Goal: Download file/media

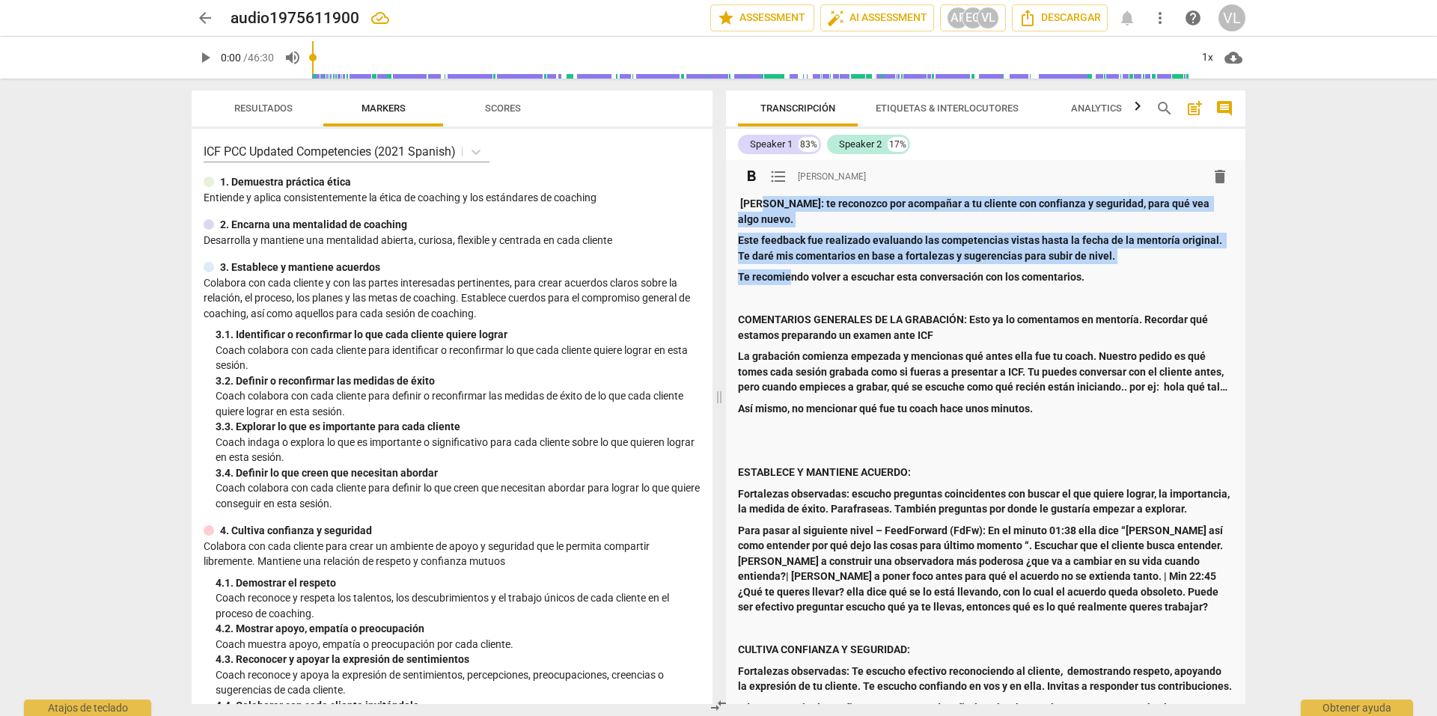
drag, startPoint x: 767, startPoint y: 205, endPoint x: 790, endPoint y: 252, distance: 51.9
click at [790, 252] on div "[PERSON_NAME]: te reconozco por acompañar a tu cliente con confianza y segurida…" at bounding box center [986, 720] width 496 height 1049
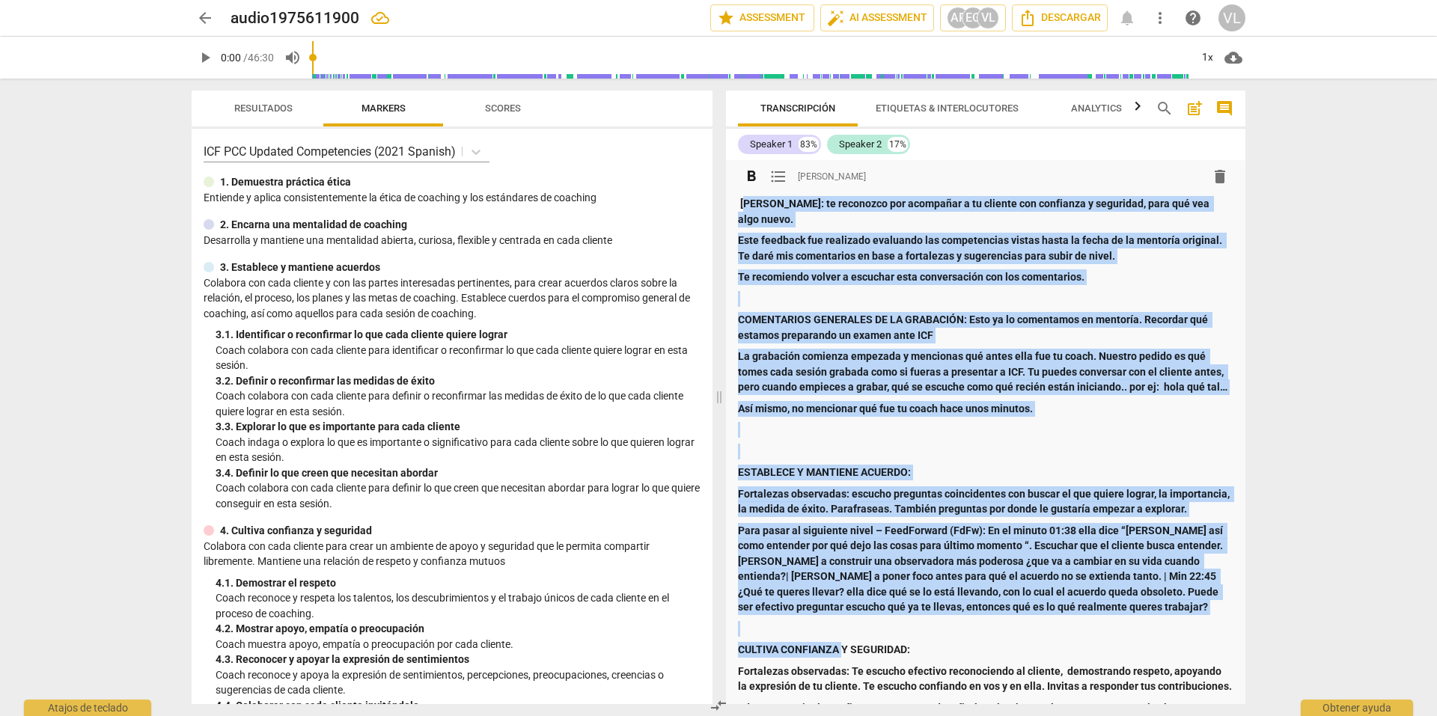
drag, startPoint x: 745, startPoint y: 204, endPoint x: 844, endPoint y: 622, distance: 430.0
click at [844, 622] on div "[PERSON_NAME]: te reconozco por acompañar a tu cliente con confianza y segurida…" at bounding box center [986, 720] width 496 height 1049
click at [1067, 9] on span "Descargar" at bounding box center [1060, 18] width 82 height 18
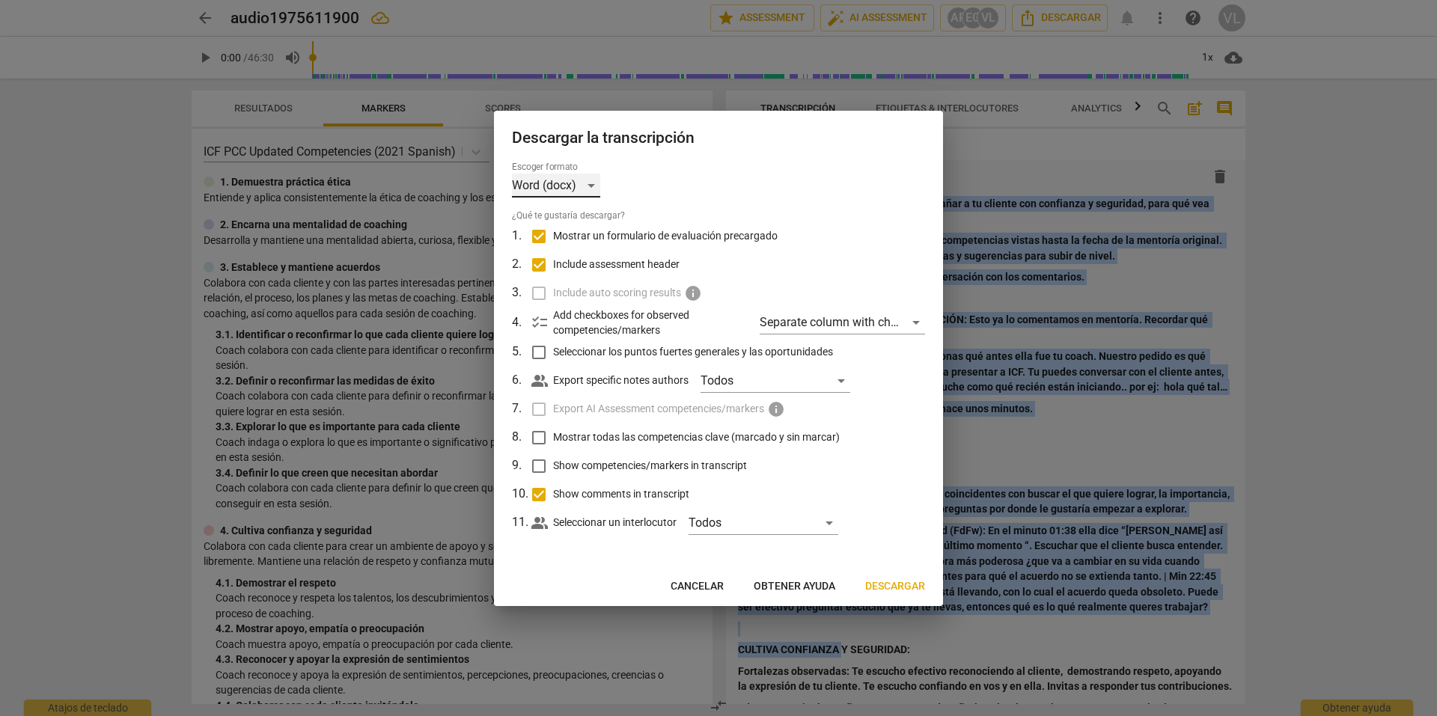
click at [588, 188] on div "Word (docx)" at bounding box center [556, 186] width 88 height 24
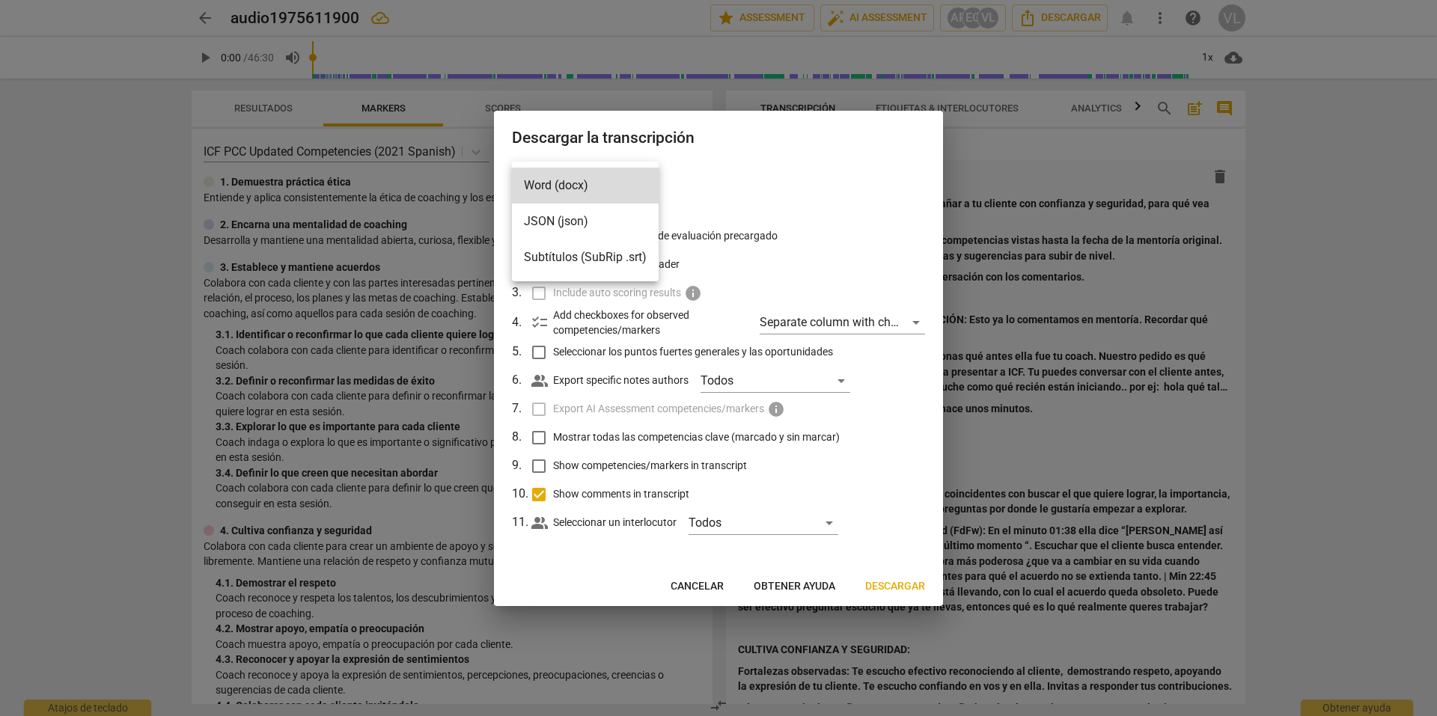
click at [763, 224] on div at bounding box center [718, 358] width 1437 height 716
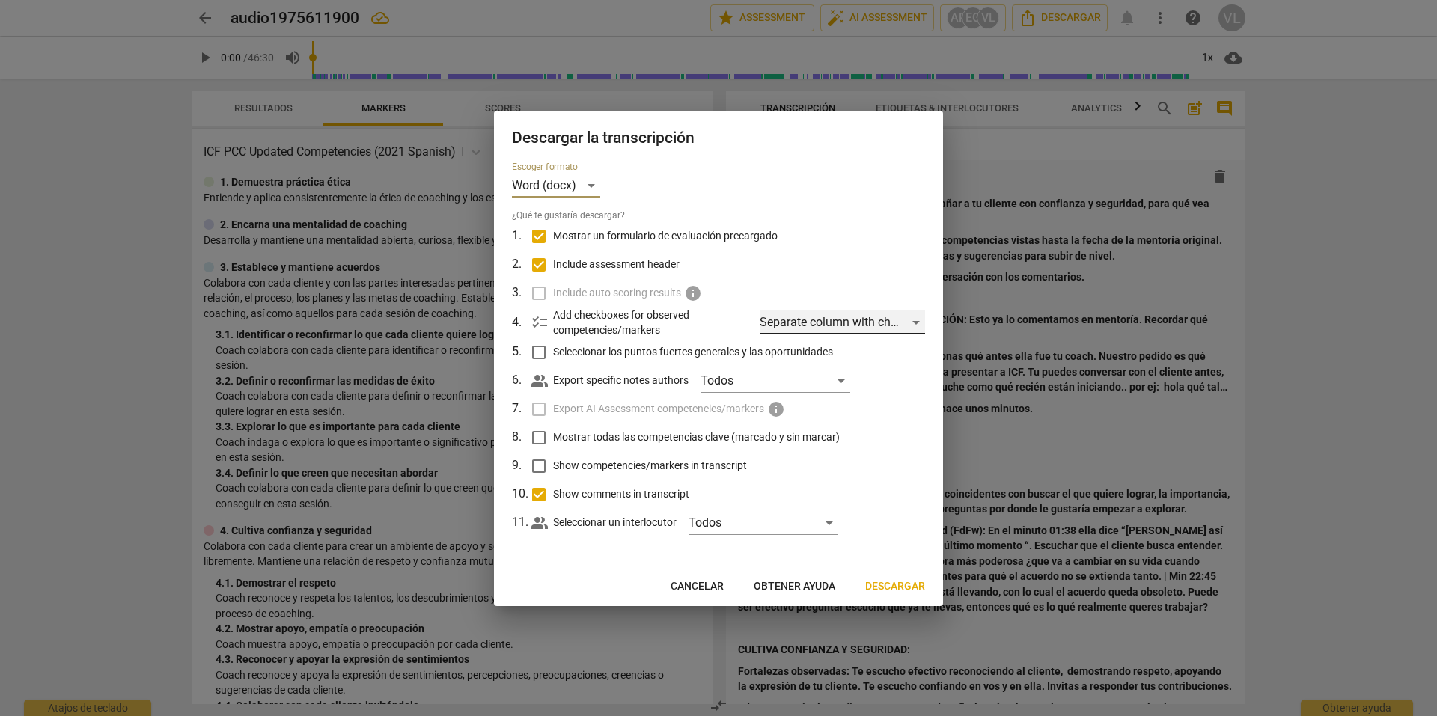
click at [880, 323] on div "Separate column with check marks" at bounding box center [842, 323] width 165 height 24
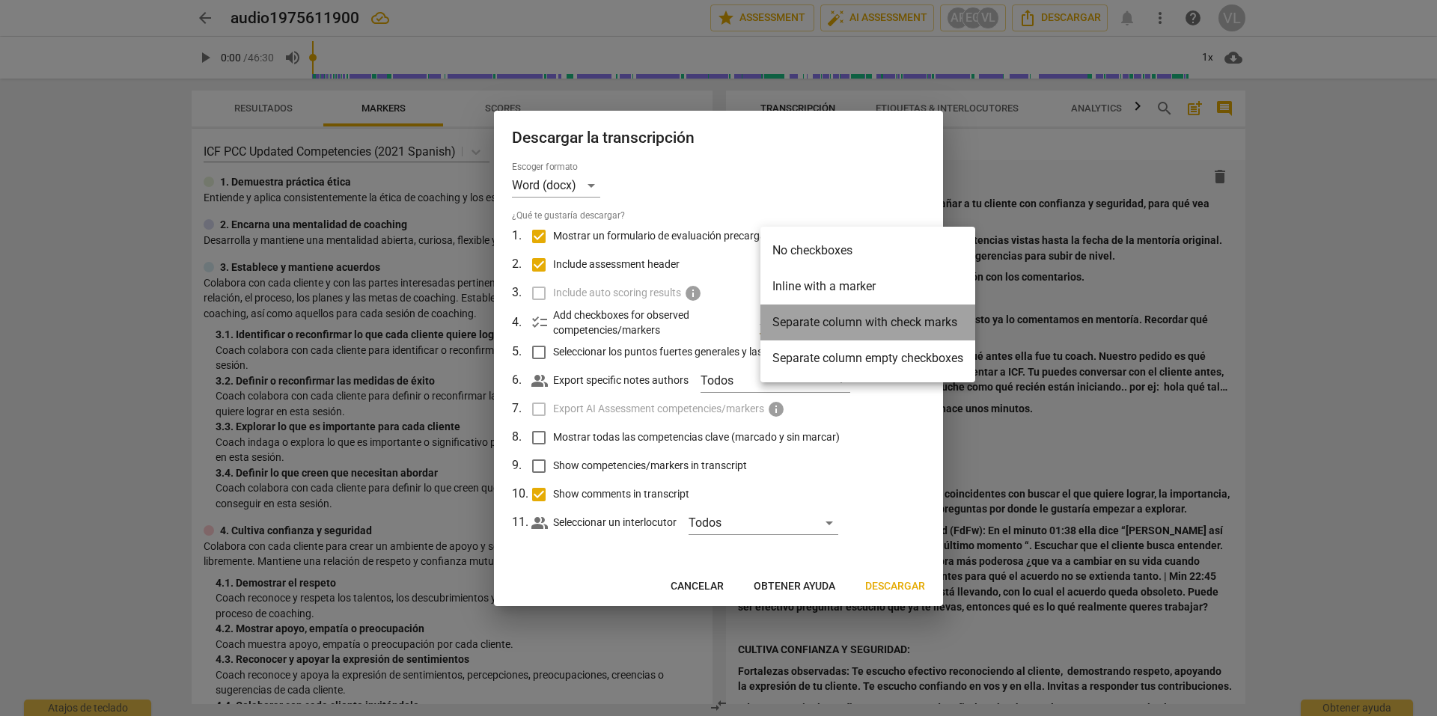
click at [880, 323] on li "Separate column with check marks" at bounding box center [868, 323] width 215 height 36
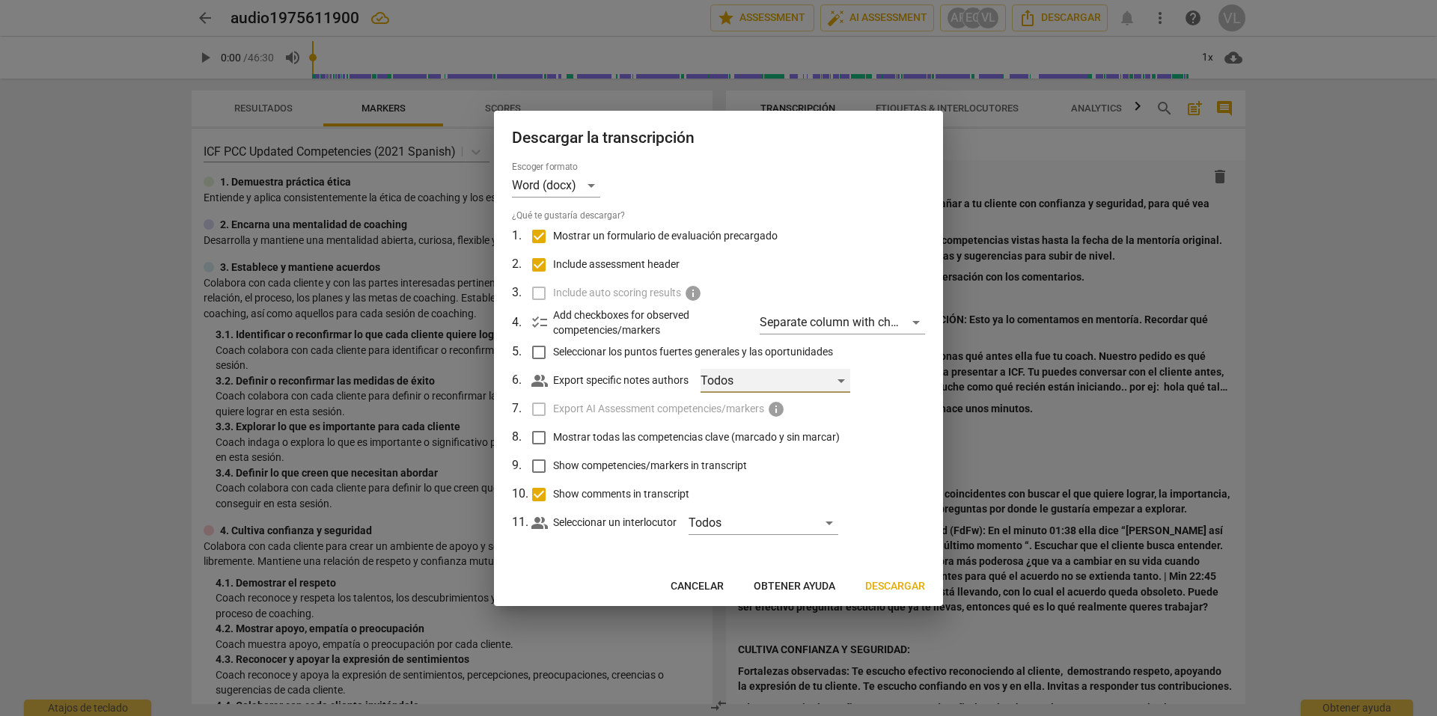
click at [816, 375] on div "Todos" at bounding box center [776, 381] width 150 height 24
click at [725, 377] on input "checkbox" at bounding box center [726, 381] width 36 height 36
checkbox input "true"
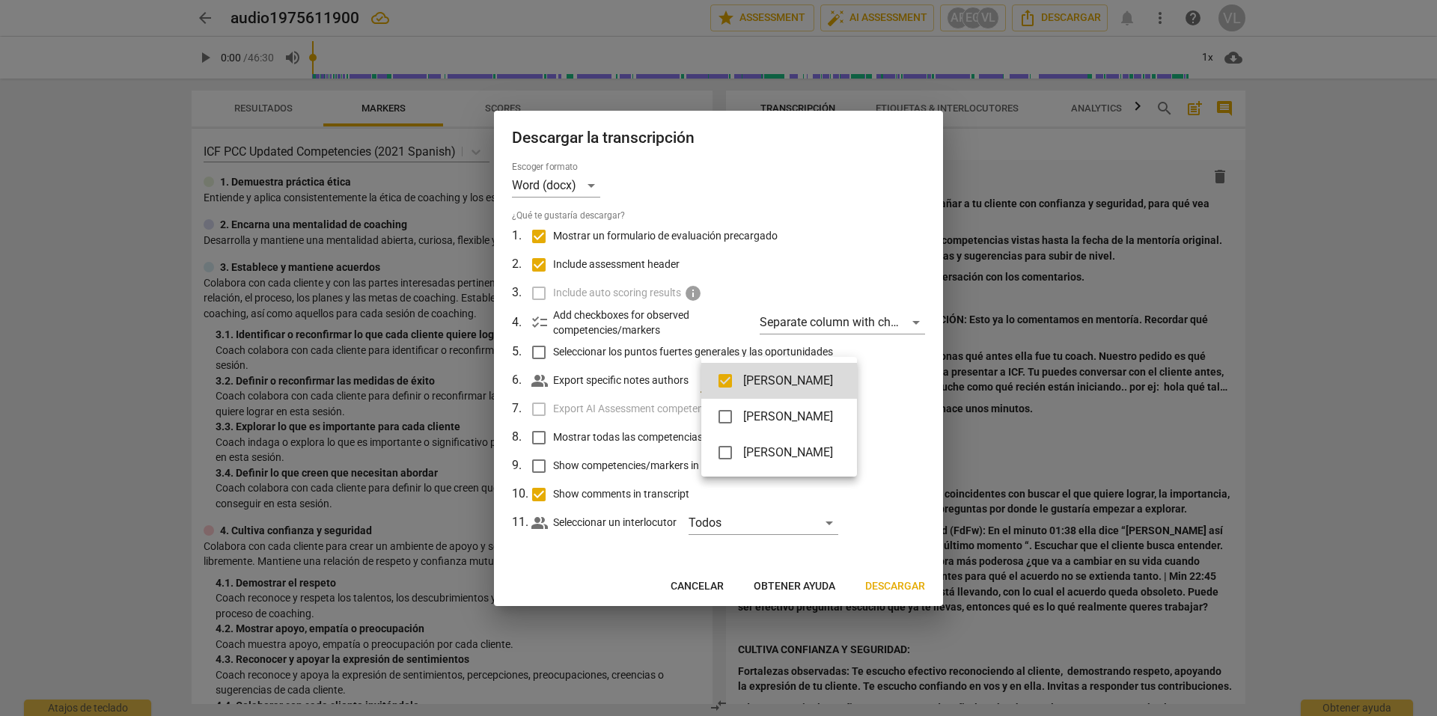
click at [728, 415] on input "checkbox" at bounding box center [726, 417] width 36 height 36
checkbox input "true"
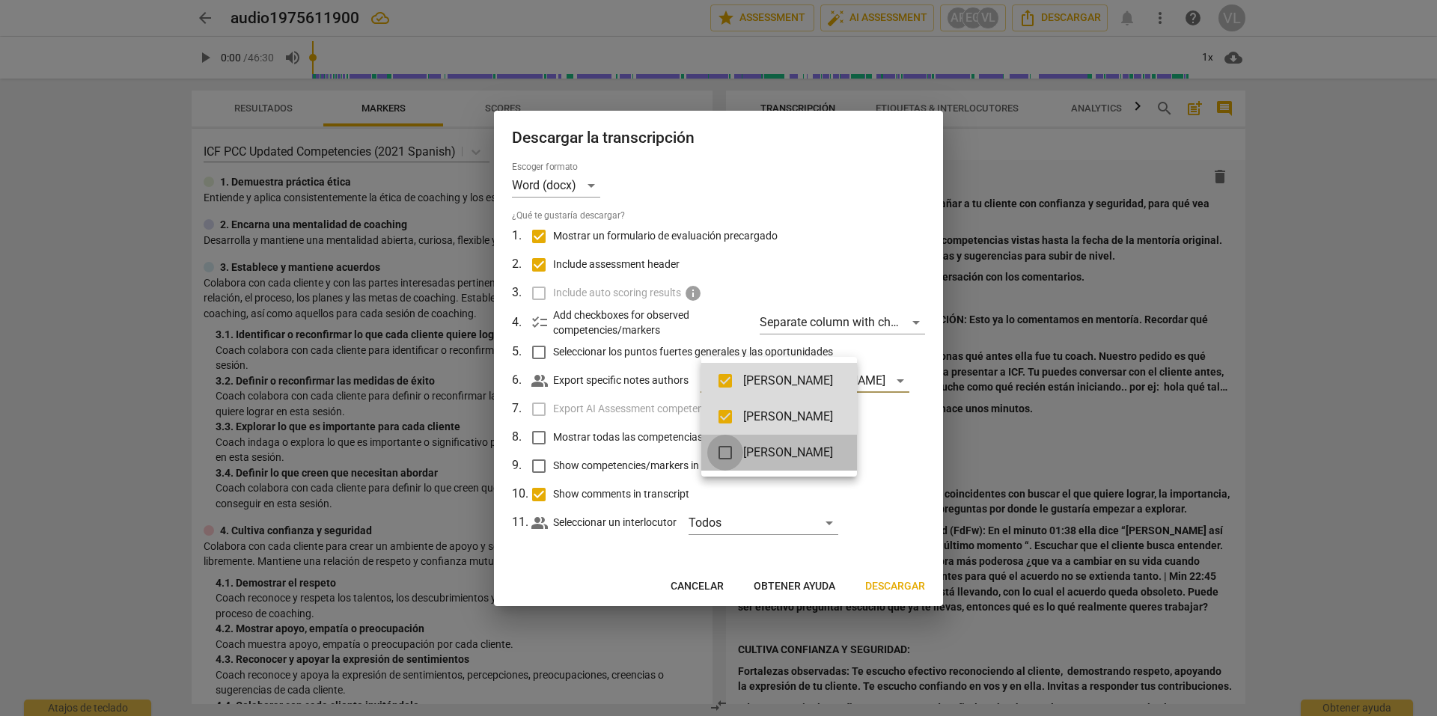
click at [720, 443] on input "checkbox" at bounding box center [726, 453] width 36 height 36
checkbox input "true"
click at [724, 380] on input "checkbox" at bounding box center [726, 381] width 36 height 36
checkbox input "false"
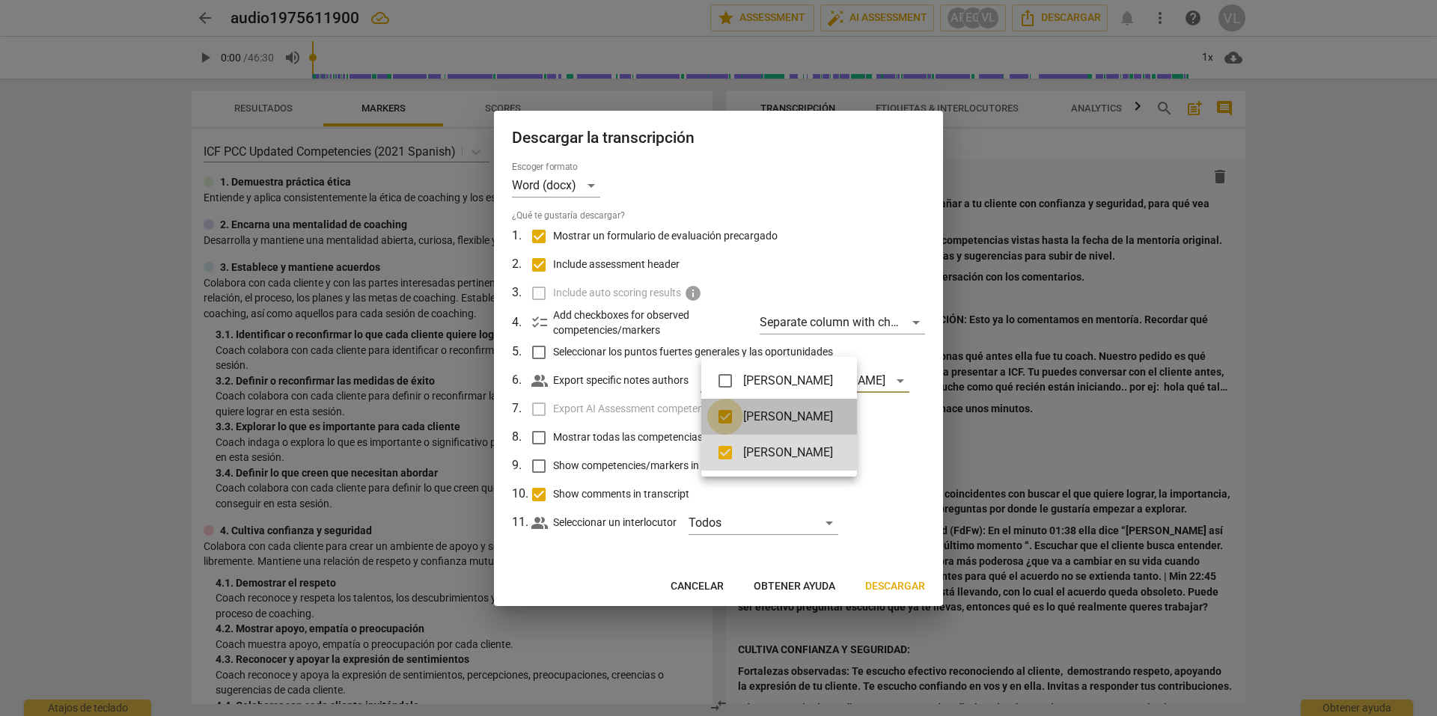
click at [720, 419] on input "checkbox" at bounding box center [726, 417] width 36 height 36
checkbox input "false"
click at [907, 466] on div at bounding box center [718, 358] width 1437 height 716
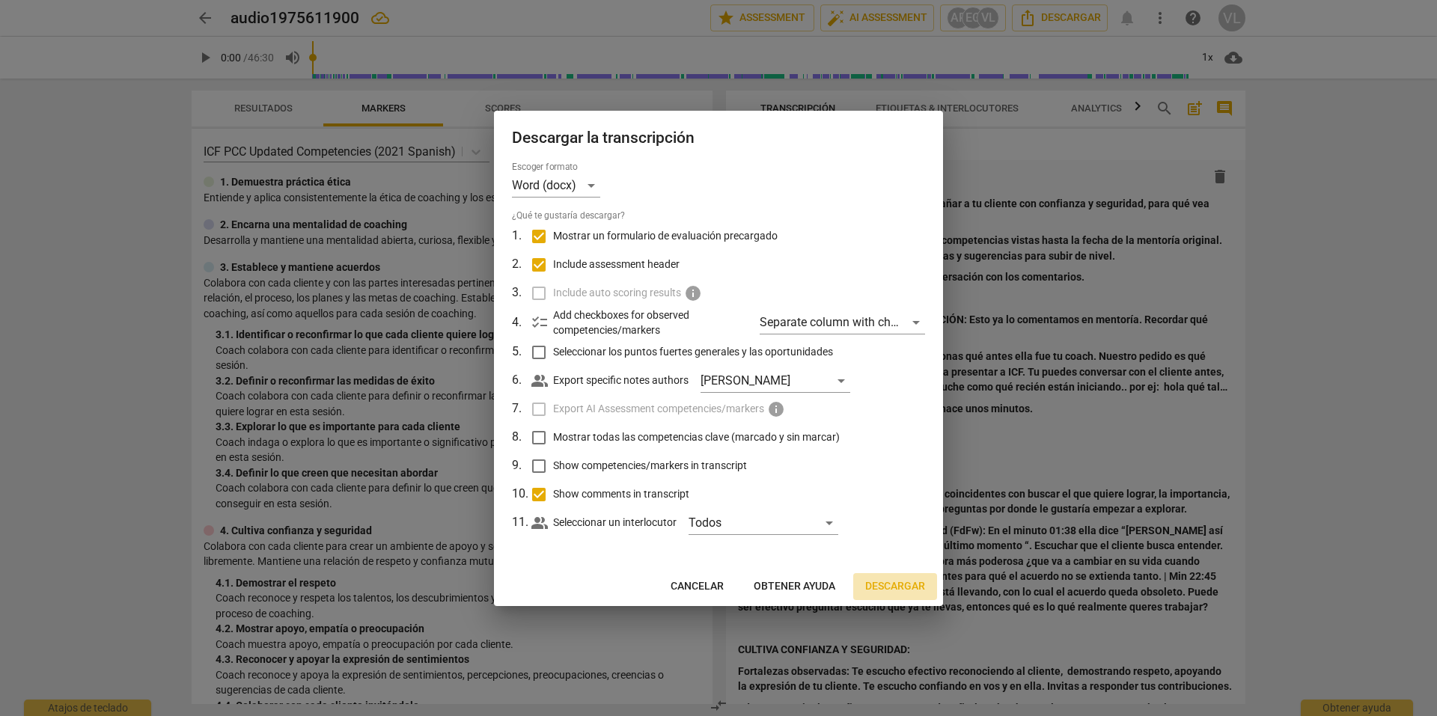
click at [897, 588] on span "Descargar" at bounding box center [895, 586] width 60 height 15
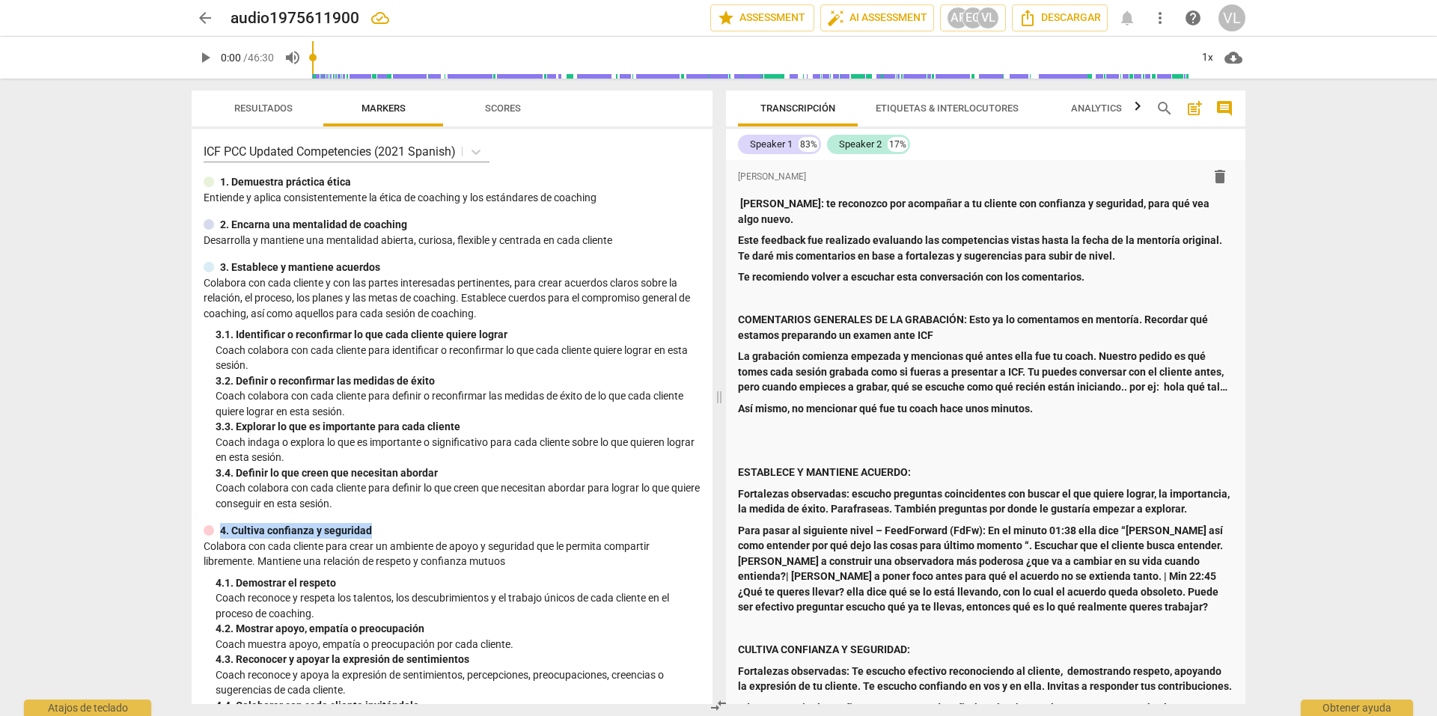
drag, startPoint x: 222, startPoint y: 528, endPoint x: 379, endPoint y: 535, distance: 157.4
click at [379, 535] on div "4. Cultiva confianza y seguridad" at bounding box center [452, 531] width 497 height 16
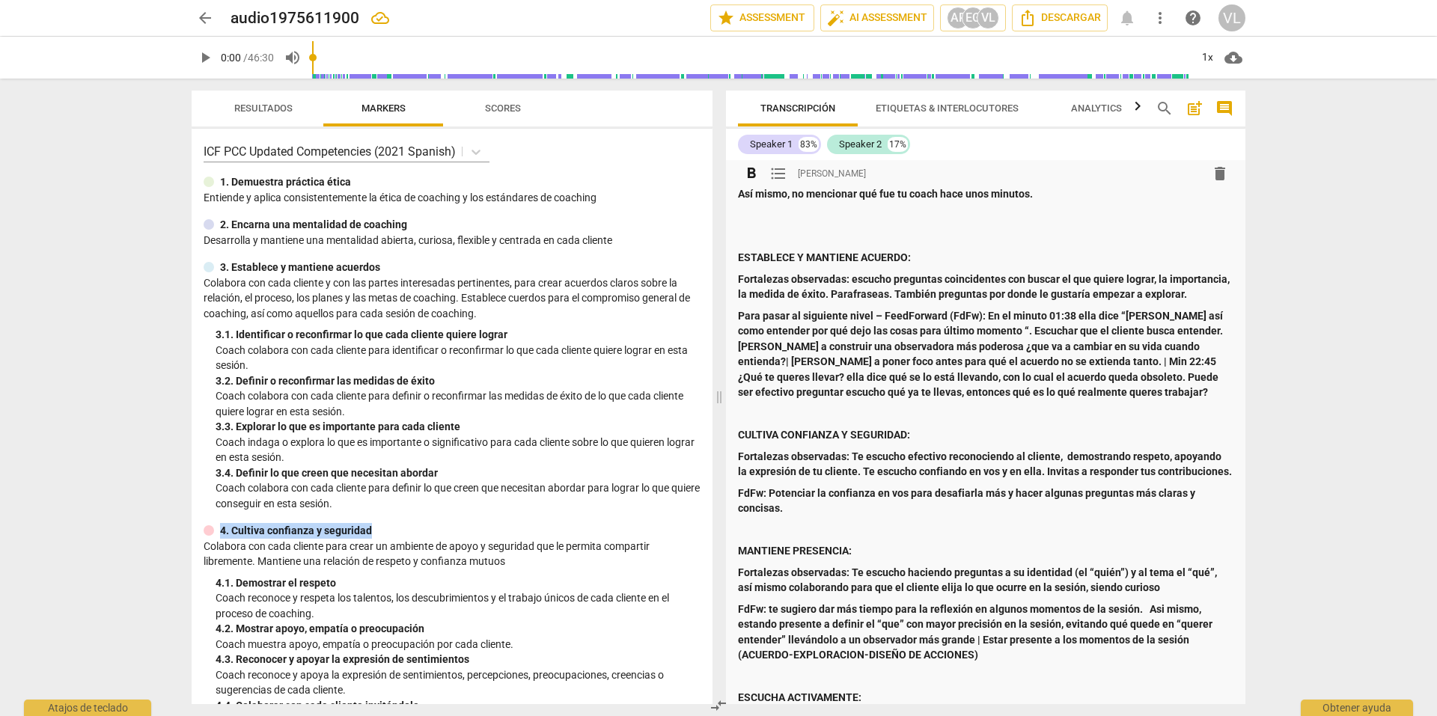
scroll to position [225, 0]
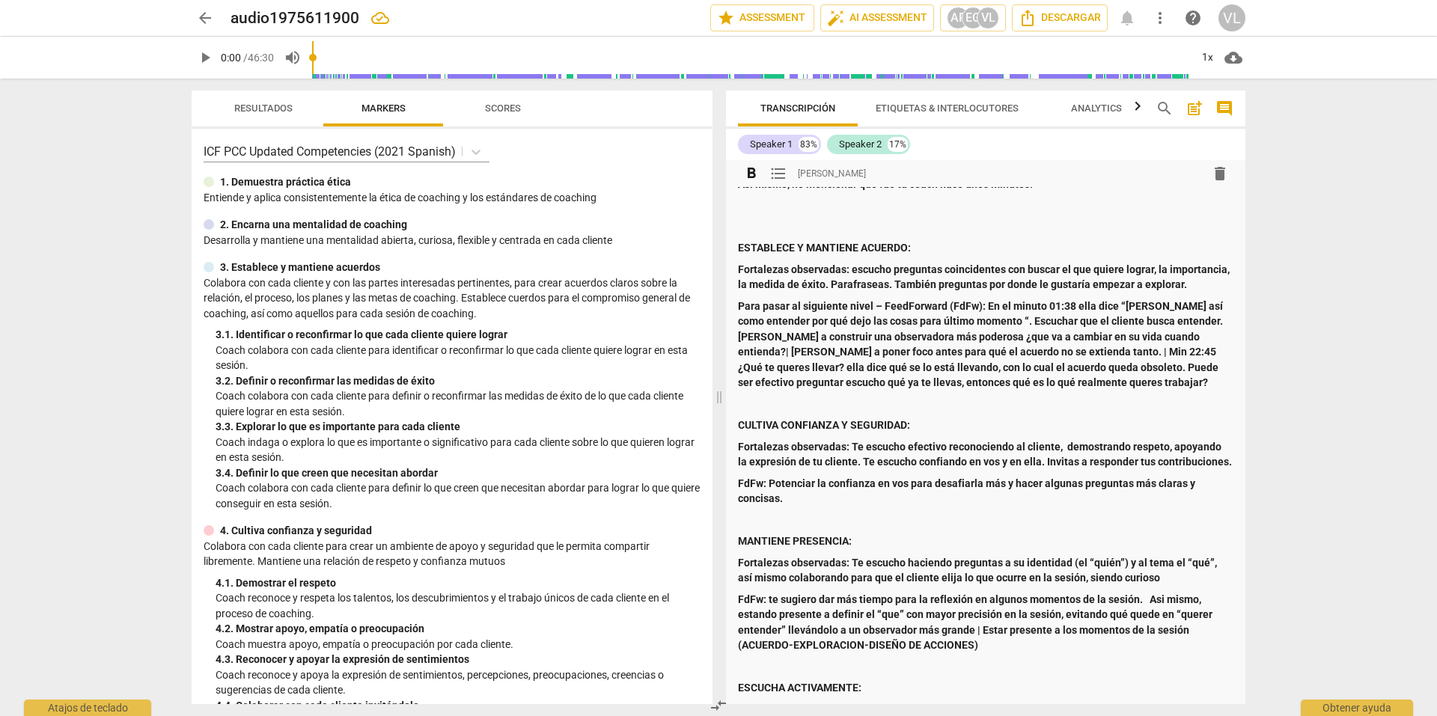
click at [880, 441] on strong "Fortalezas observadas: Te escucho efectivo reconociendo al cliente, demostrando…" at bounding box center [985, 455] width 494 height 28
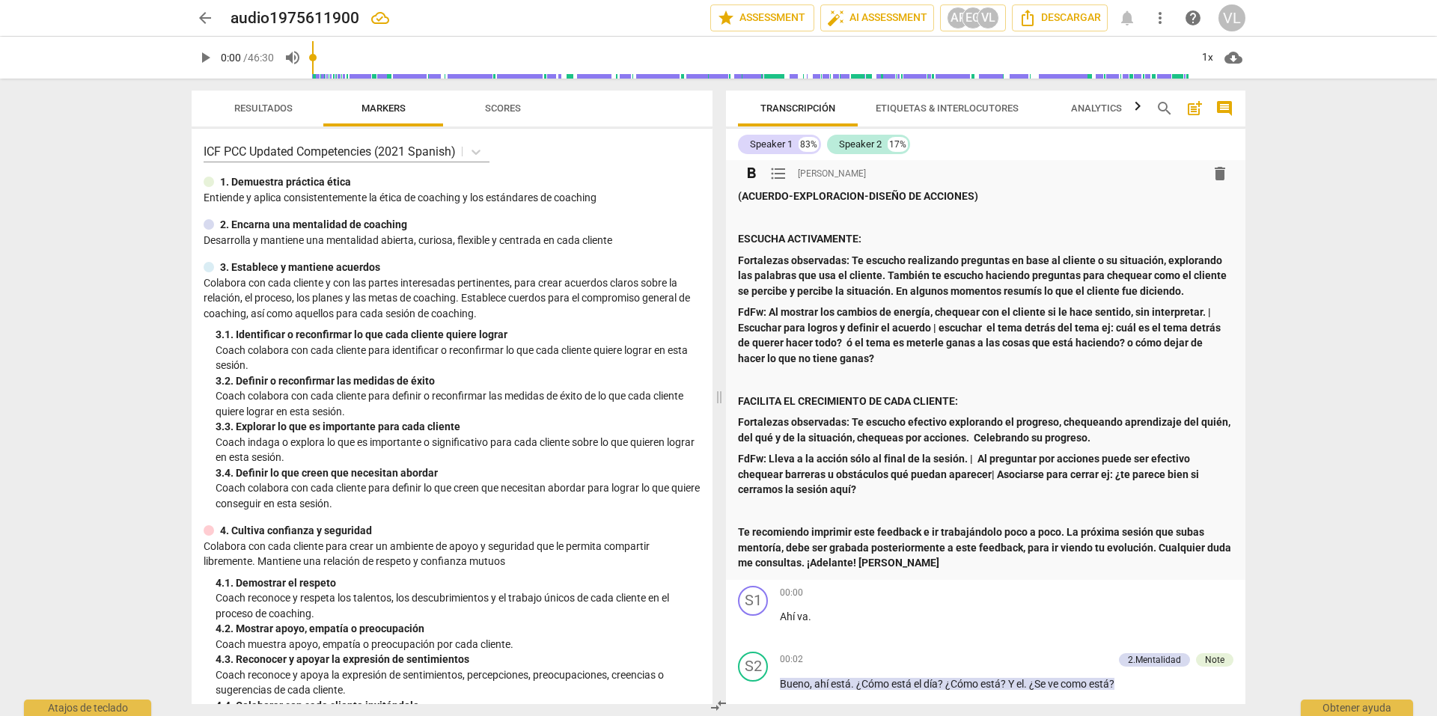
scroll to position [749, 0]
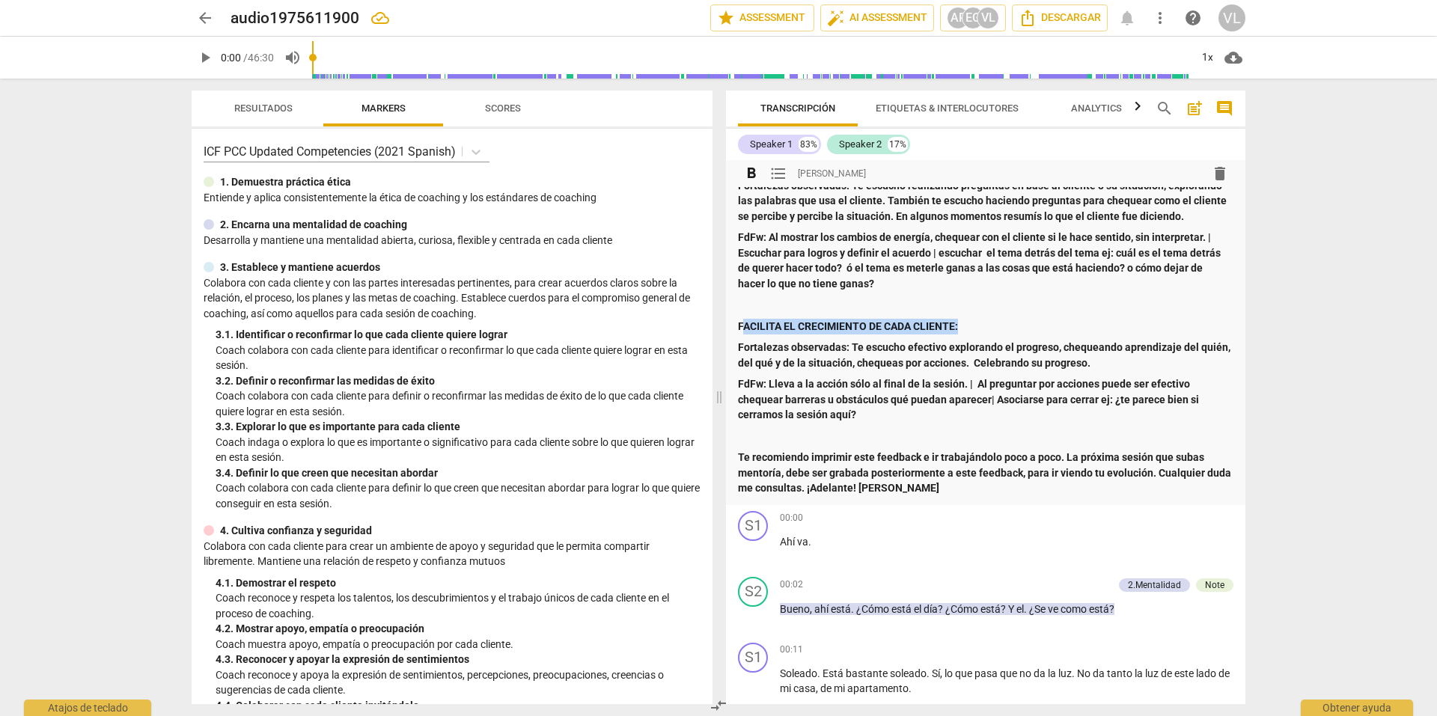
drag, startPoint x: 743, startPoint y: 329, endPoint x: 967, endPoint y: 319, distance: 223.3
click at [967, 319] on p "FACILITA EL CRECIMIENTO DE CADA CLIENTE:" at bounding box center [986, 327] width 496 height 16
click at [195, 18] on span "arrow_back" at bounding box center [205, 18] width 27 height 18
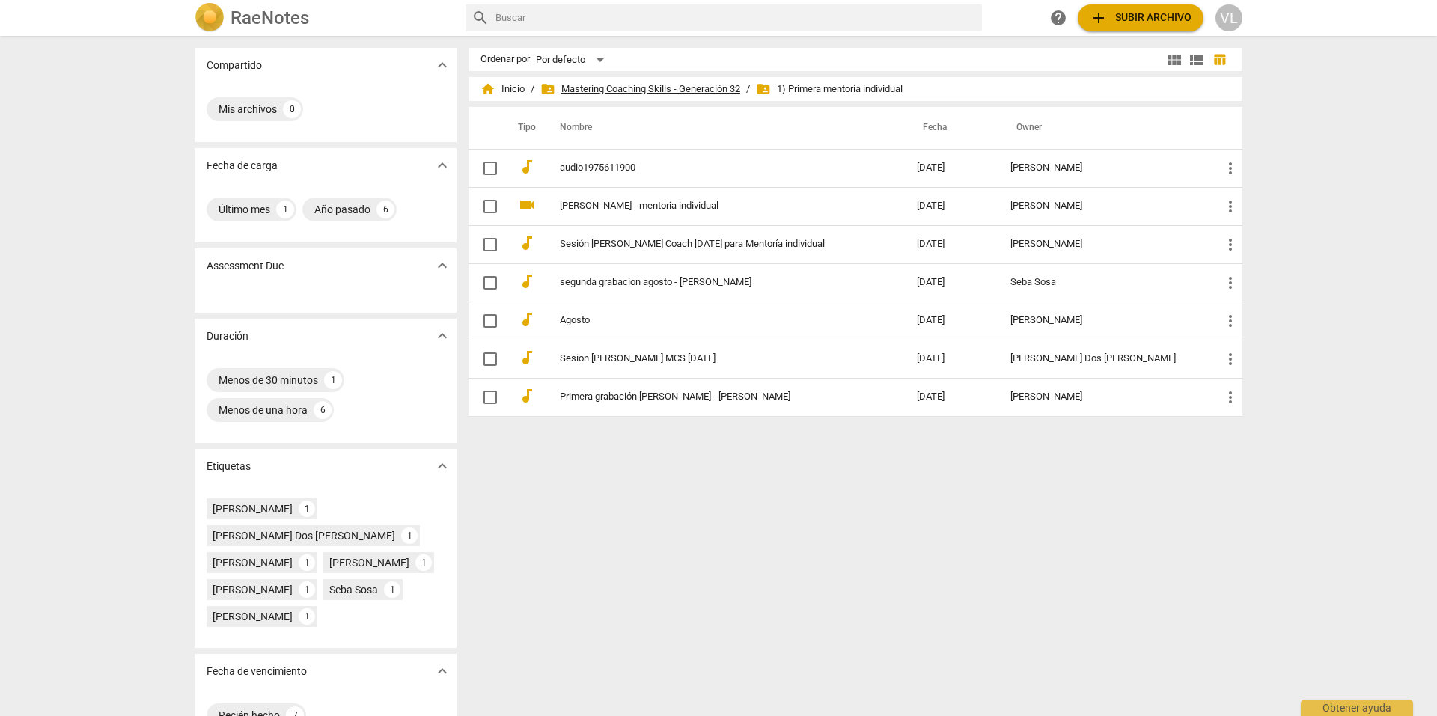
click at [593, 96] on span "folder_shared Mastering Coaching Skills - Generación 32" at bounding box center [641, 89] width 200 height 15
